Goal: Book appointment/travel/reservation

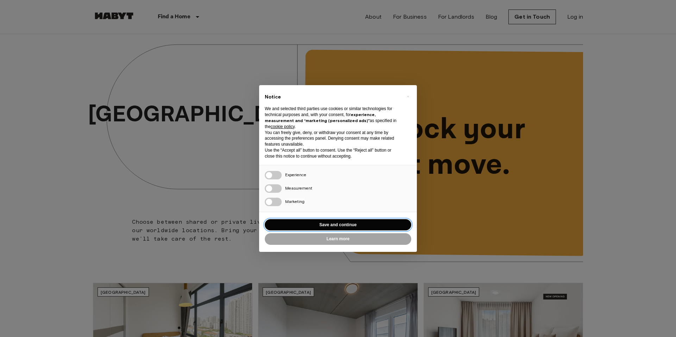
click at [376, 226] on button "Save and continue" at bounding box center [338, 225] width 147 height 12
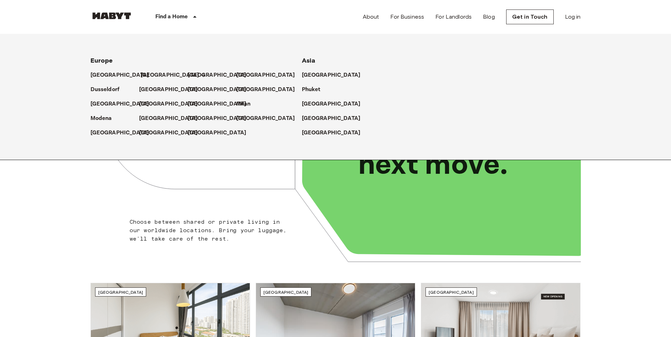
click at [148, 73] on p "[GEOGRAPHIC_DATA]" at bounding box center [170, 75] width 59 height 8
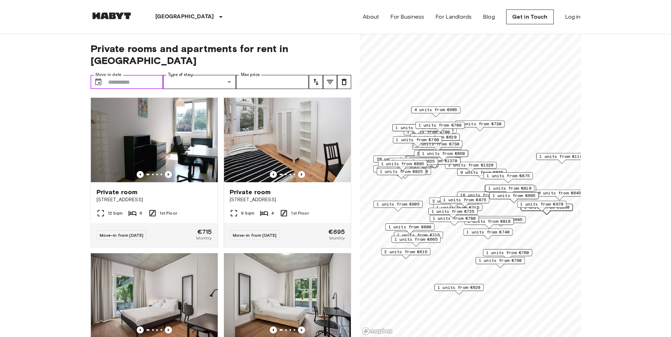
click at [135, 75] on input "Move-in date" at bounding box center [135, 82] width 55 height 14
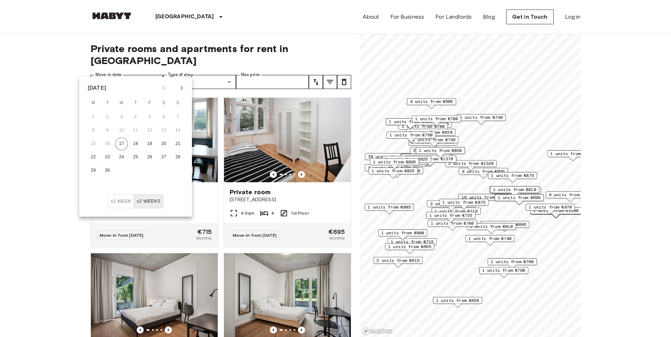
click at [181, 86] on icon "Next month" at bounding box center [182, 88] width 8 height 8
click at [184, 90] on icon "Next month" at bounding box center [182, 88] width 8 height 8
click at [165, 116] on button "1" at bounding box center [163, 117] width 13 height 13
type input "**********"
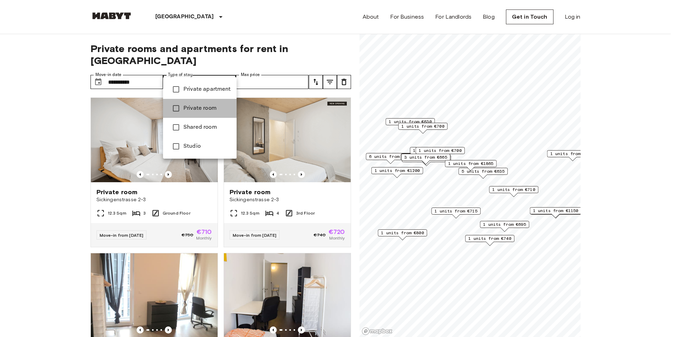
click at [202, 110] on span "Private room" at bounding box center [208, 108] width 48 height 8
type input "**********"
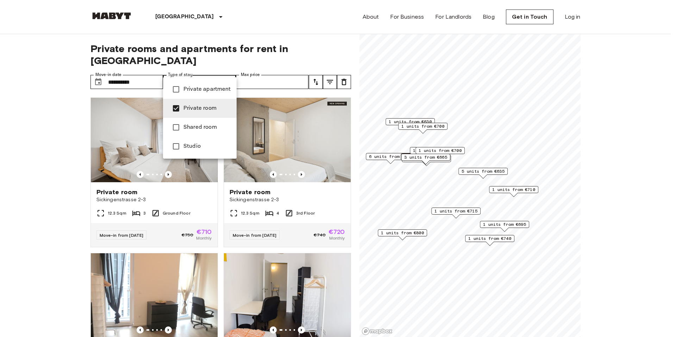
click at [78, 88] on div at bounding box center [338, 168] width 676 height 337
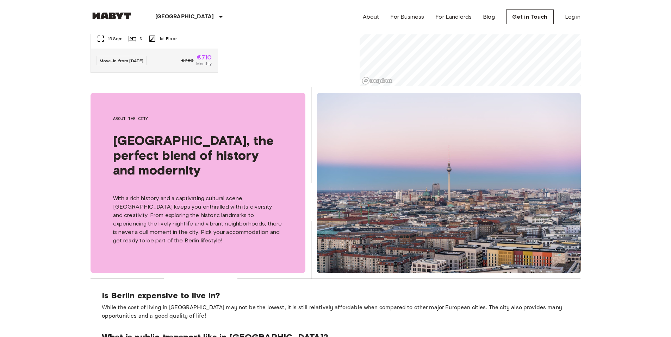
scroll to position [251, 0]
